Goal: Transaction & Acquisition: Book appointment/travel/reservation

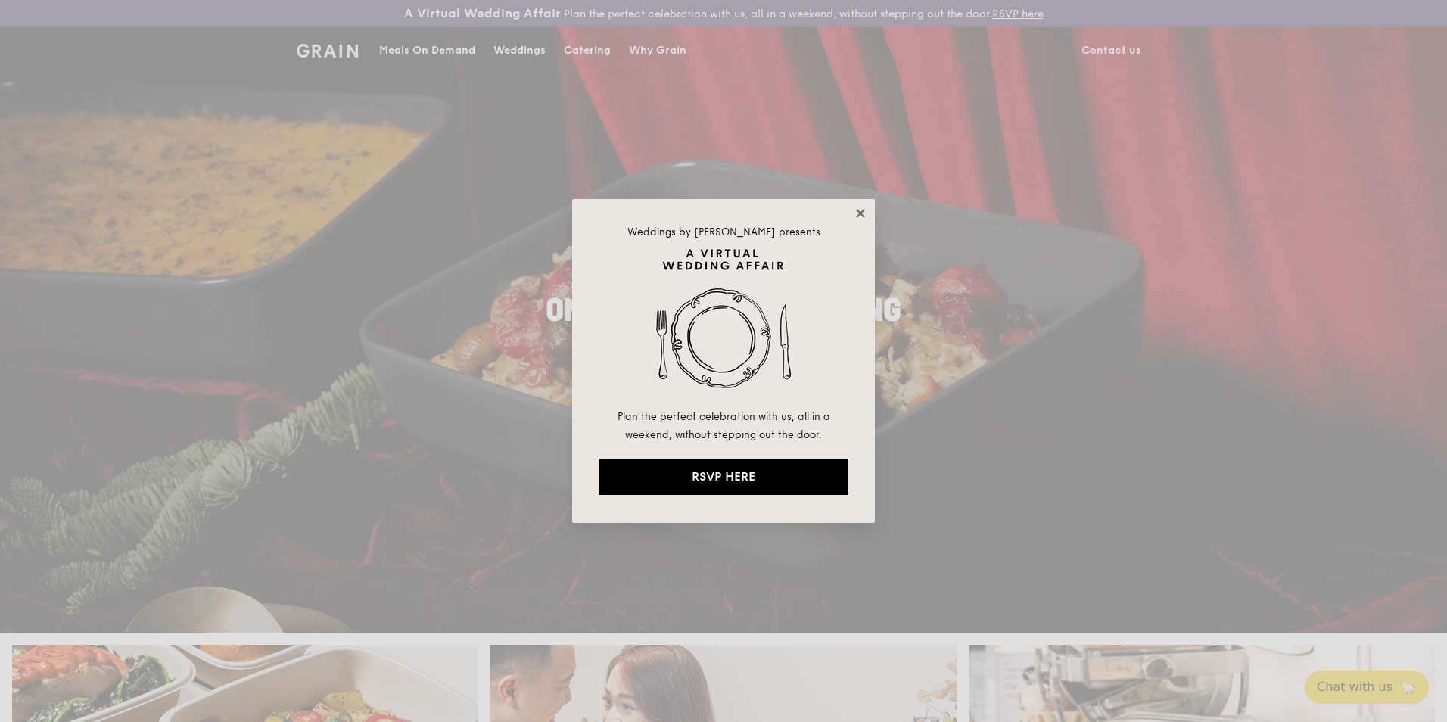
click at [858, 213] on icon at bounding box center [861, 214] width 14 height 14
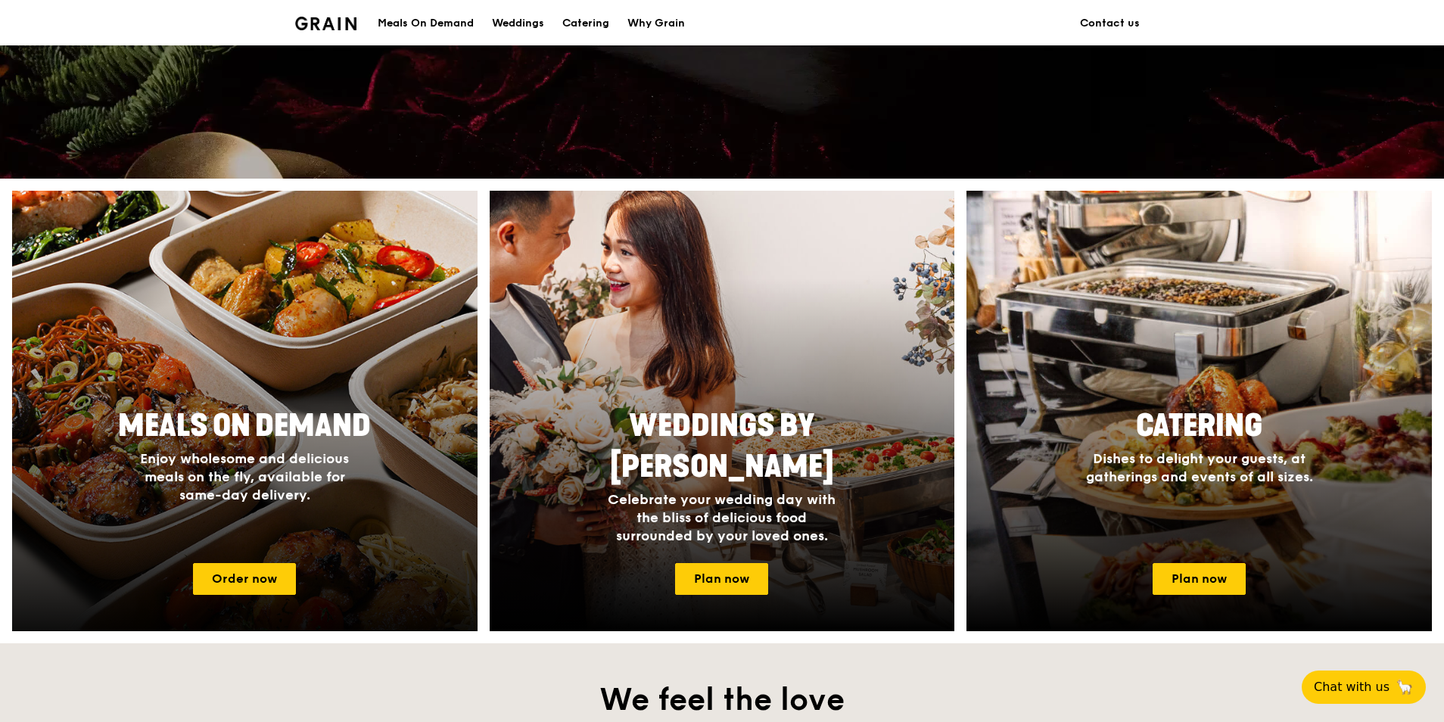
scroll to position [605, 0]
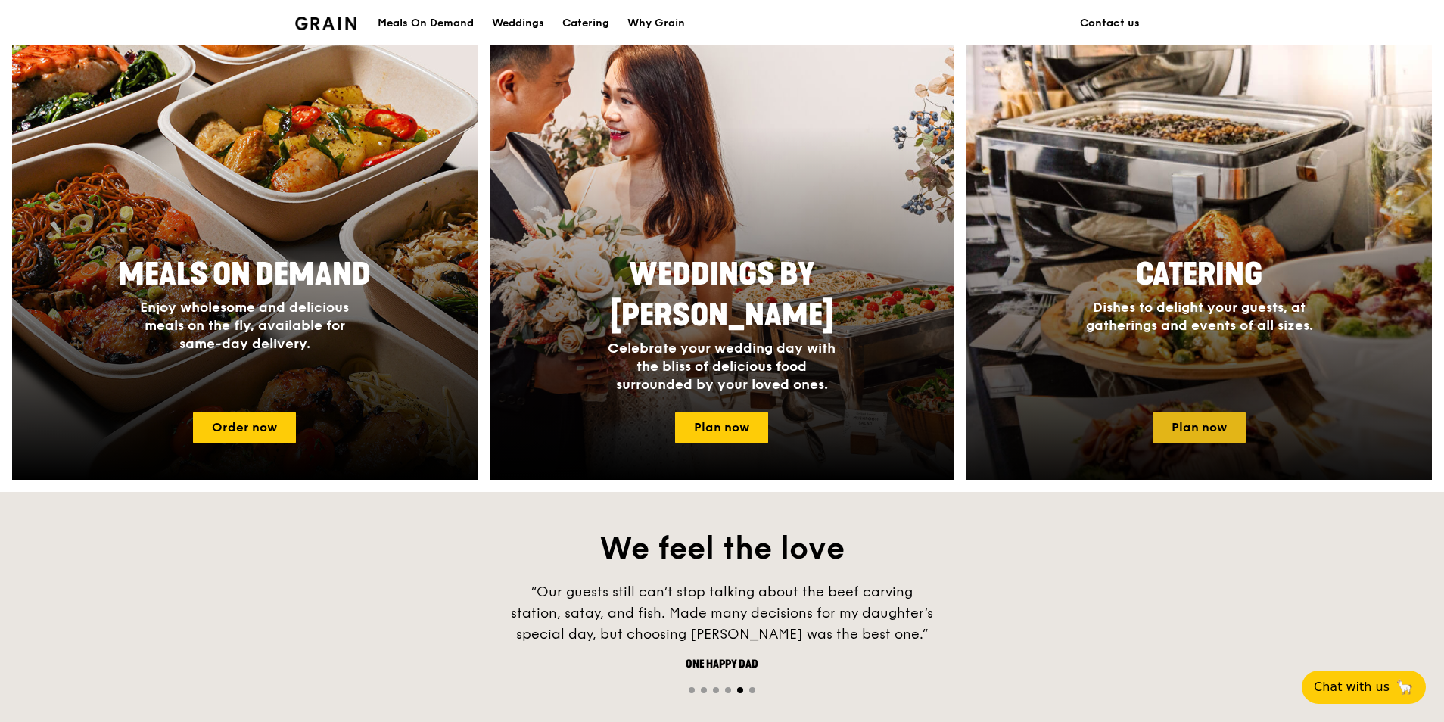
click at [1189, 425] on link "Plan now" at bounding box center [1199, 428] width 93 height 32
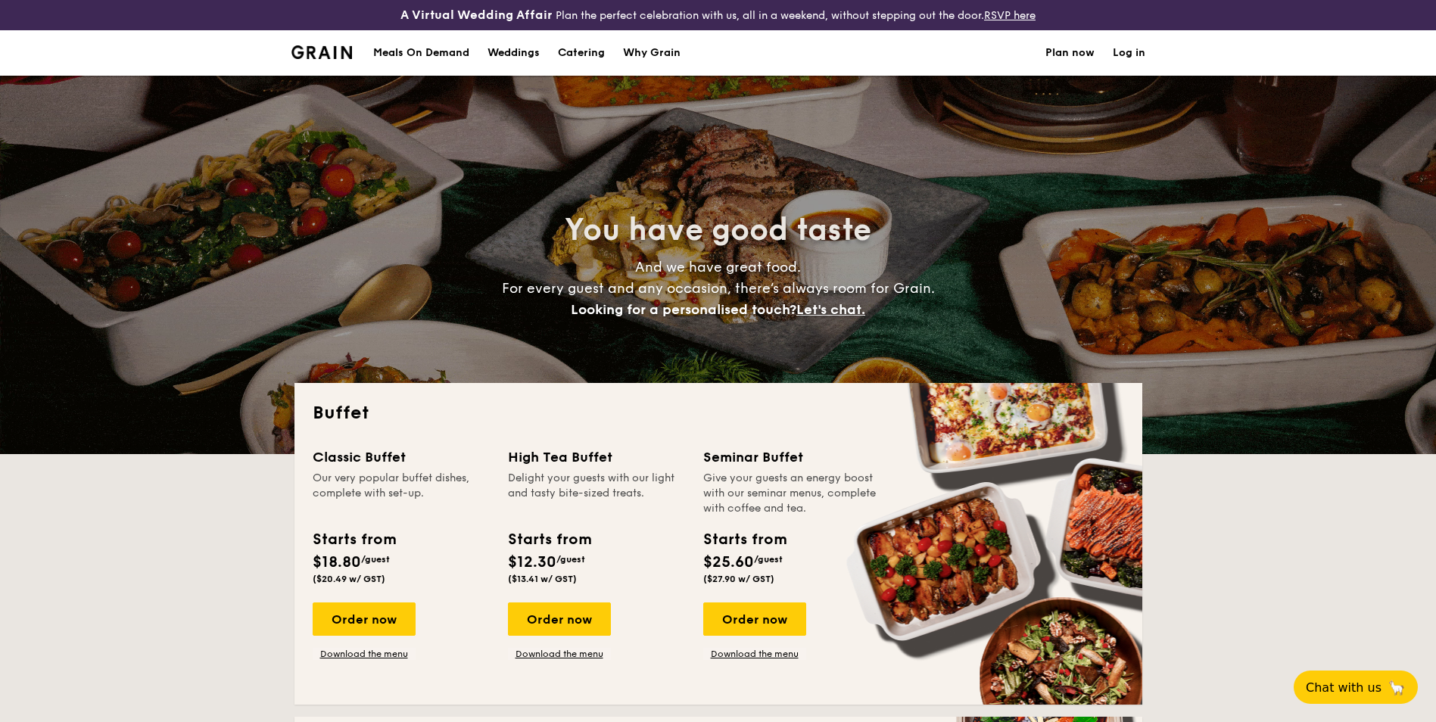
select select
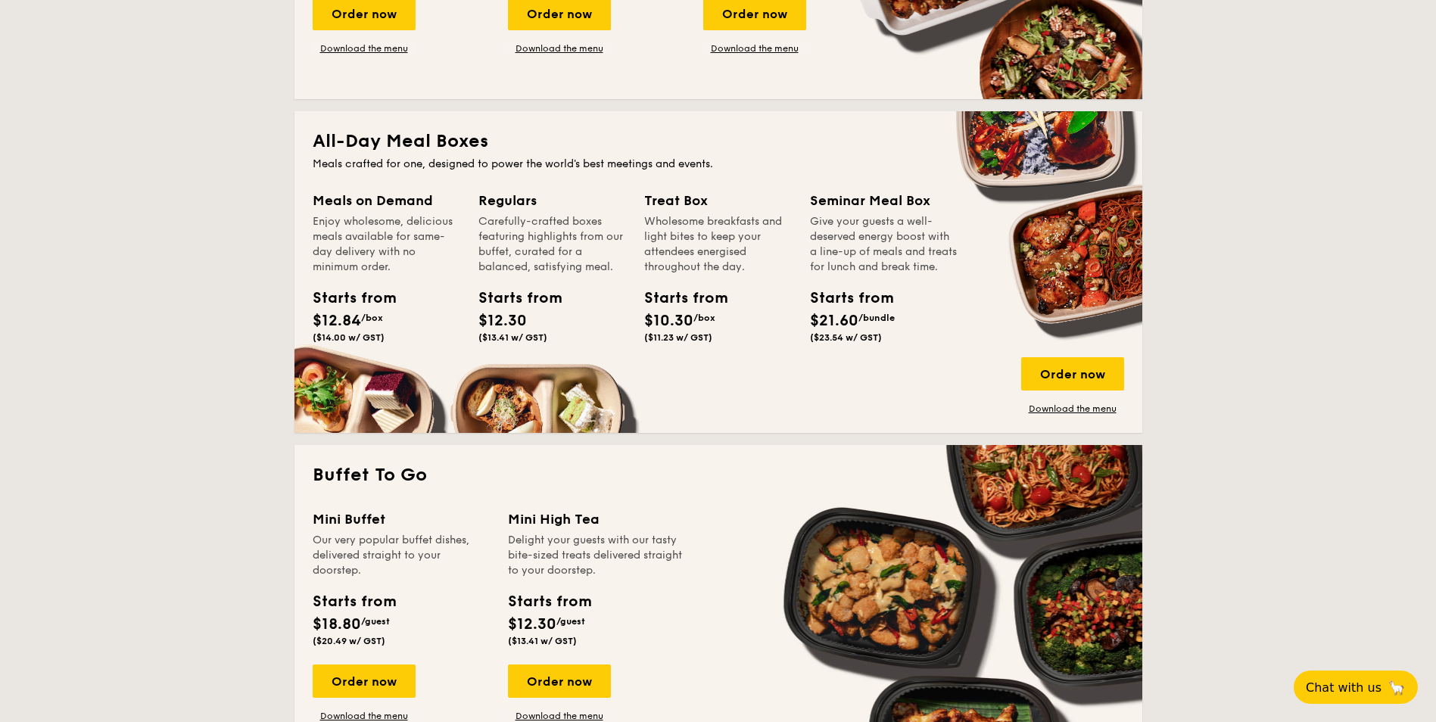
scroll to position [681, 0]
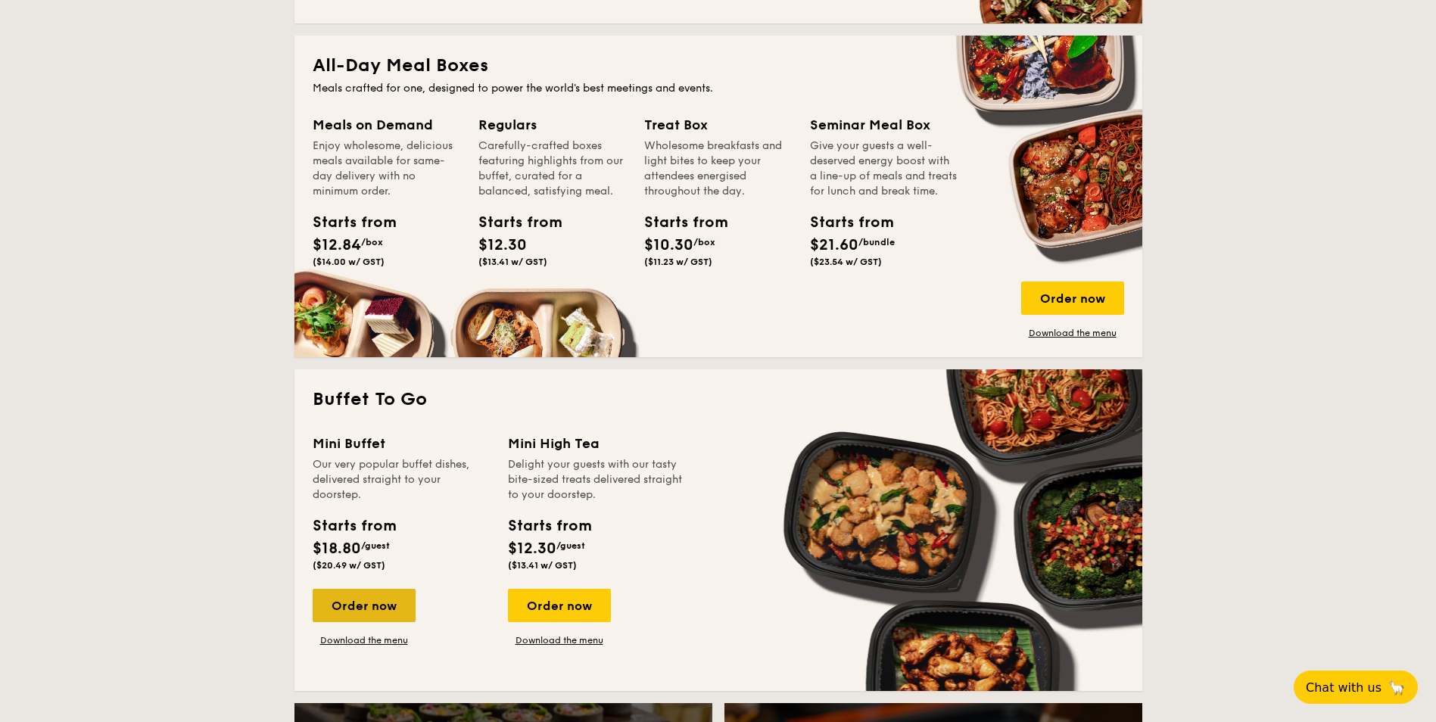
click at [409, 610] on div "Order now" at bounding box center [364, 605] width 103 height 33
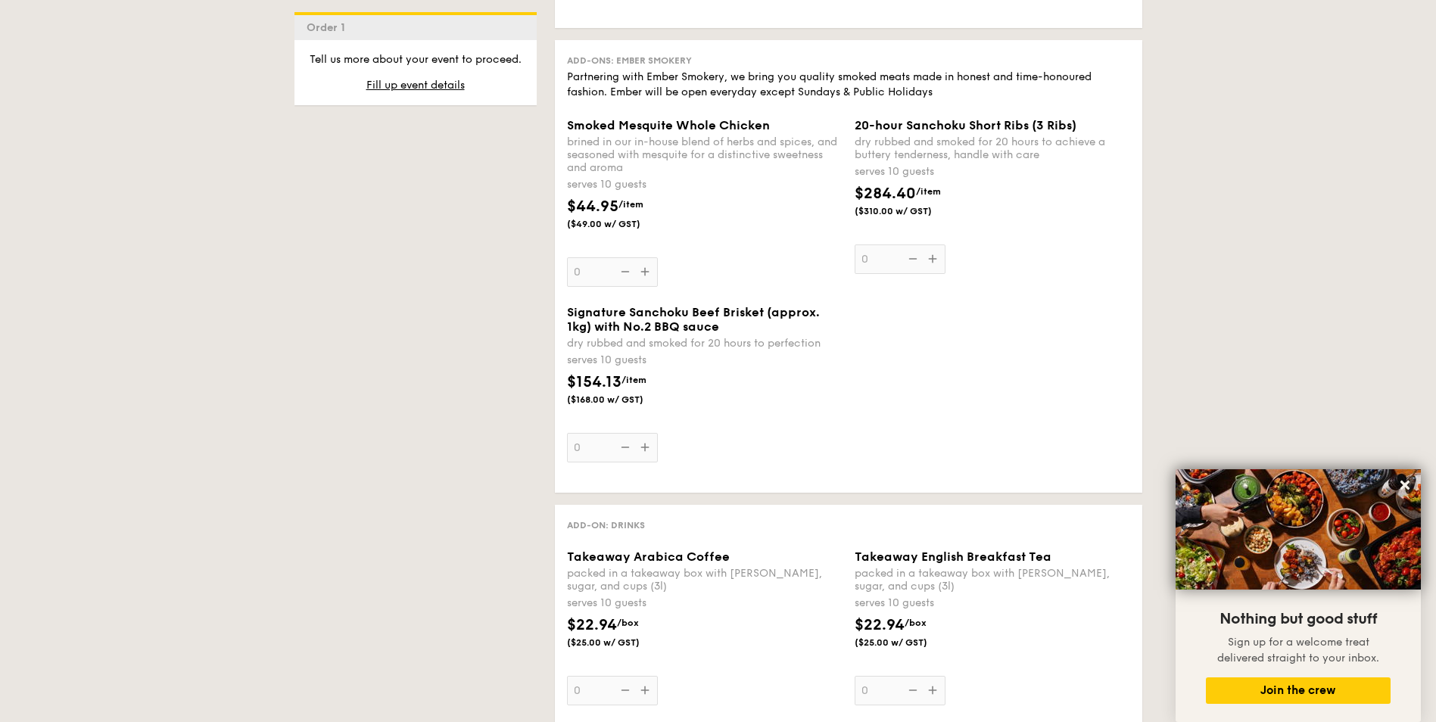
scroll to position [1892, 0]
